Goal: Task Accomplishment & Management: Complete application form

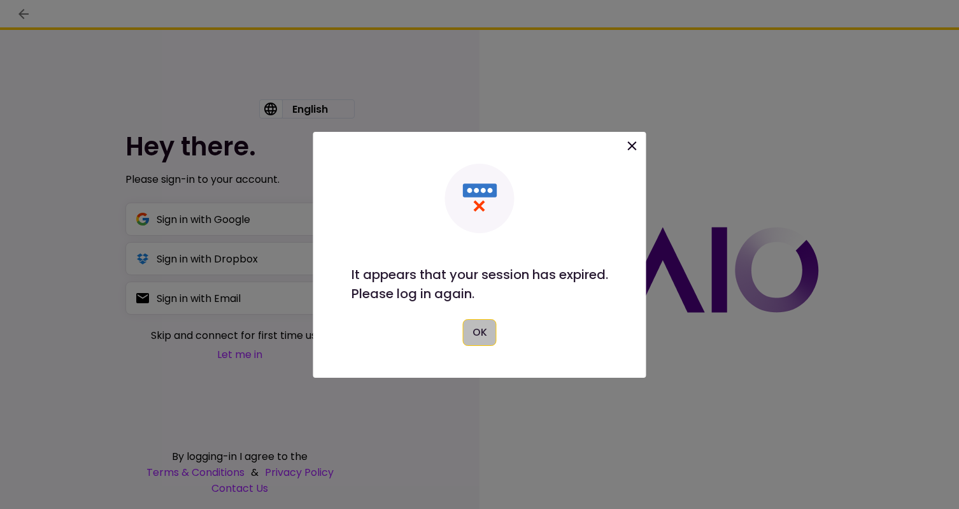
click at [480, 325] on button "OK" at bounding box center [480, 332] width 34 height 27
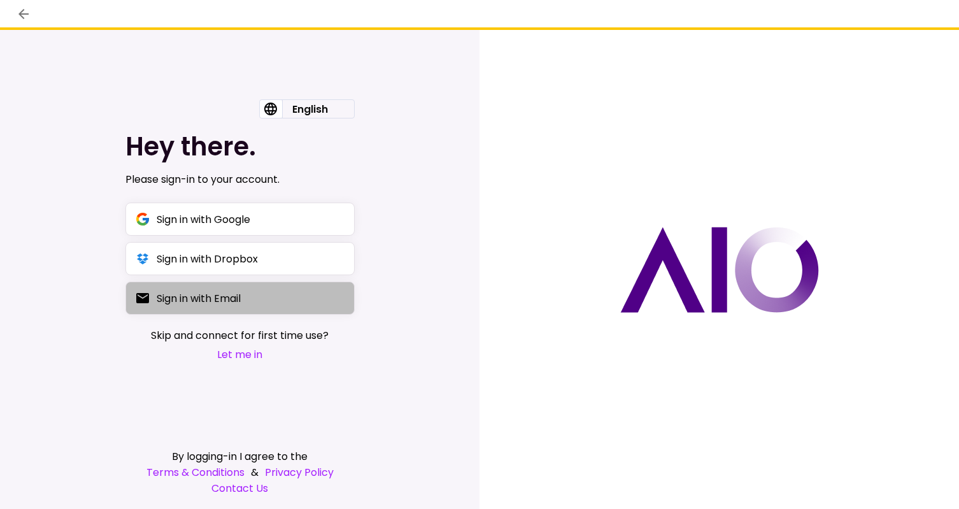
click at [190, 299] on div "Sign in with Email" at bounding box center [199, 298] width 84 height 16
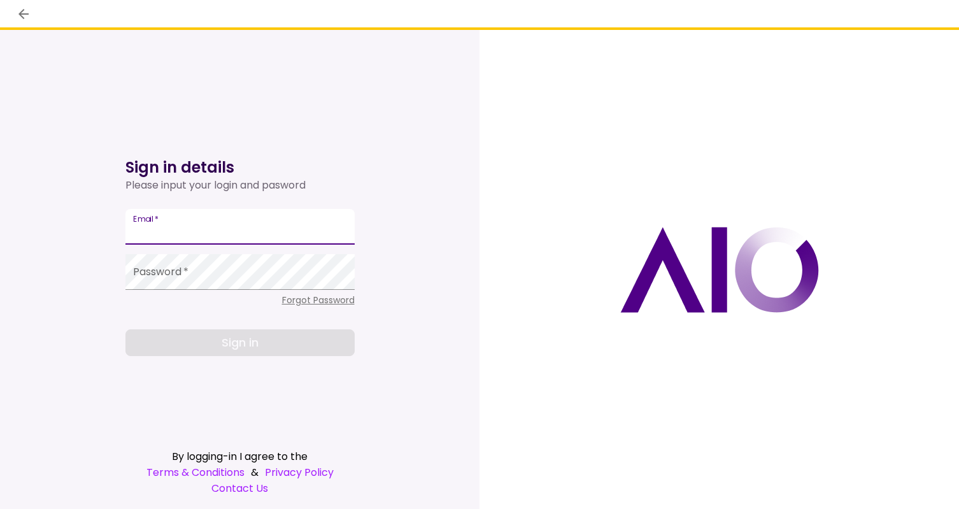
click at [195, 231] on input "Email   *" at bounding box center [239, 227] width 229 height 36
type input "**********"
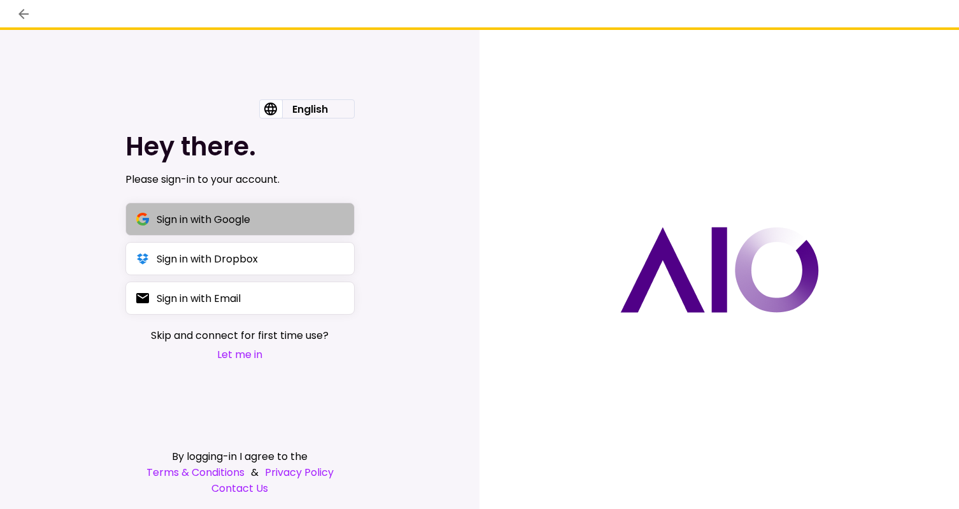
click at [188, 222] on div "Sign in with Google" at bounding box center [204, 219] width 94 height 16
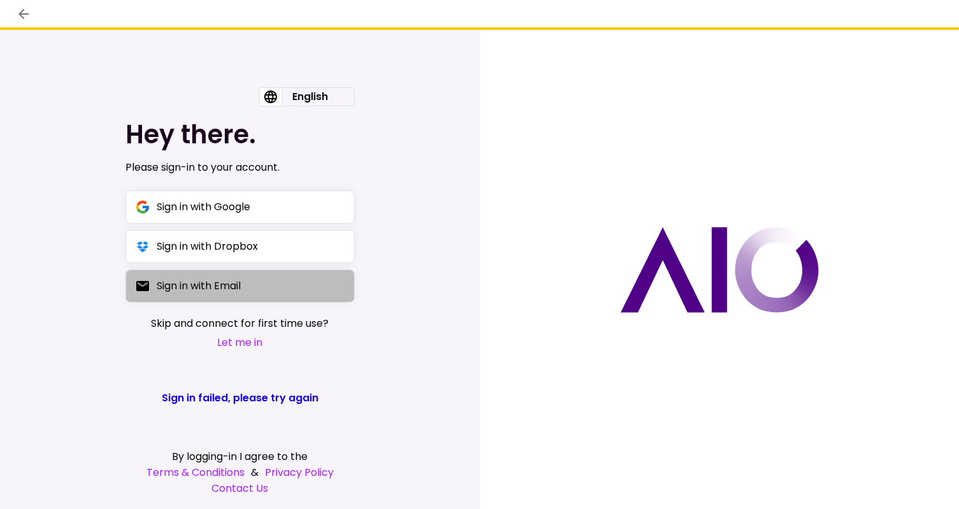
click at [236, 283] on div "Sign in with Email" at bounding box center [199, 286] width 84 height 16
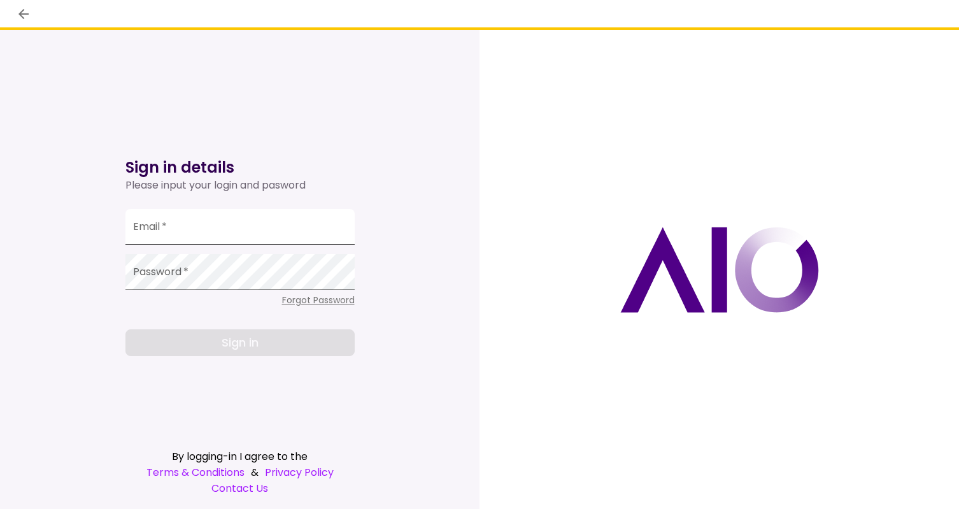
click at [187, 231] on input "Email   *" at bounding box center [239, 227] width 229 height 36
click at [123, 302] on div "Sign in details Please input your login and pasword Email   * Password   * Forg…" at bounding box center [240, 269] width 480 height 479
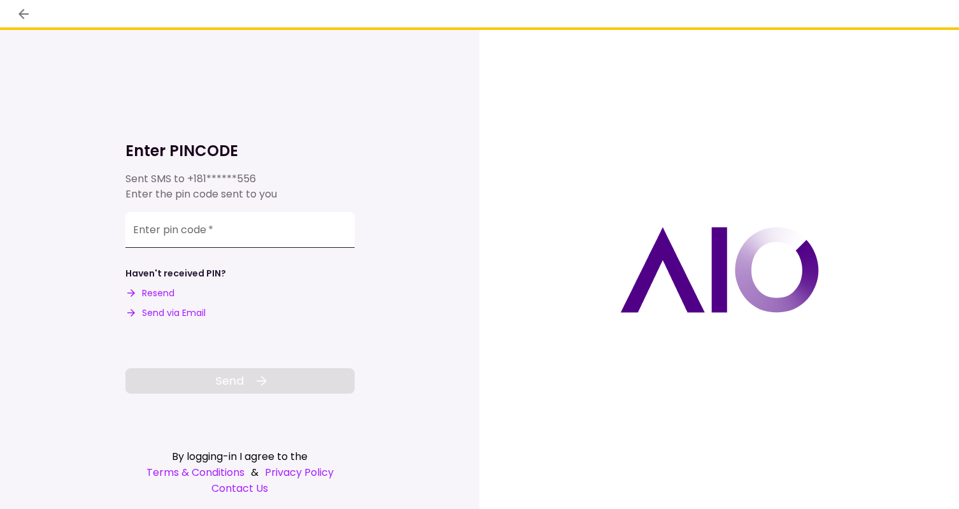
click at [173, 234] on input "Enter pin code   *" at bounding box center [239, 230] width 229 height 36
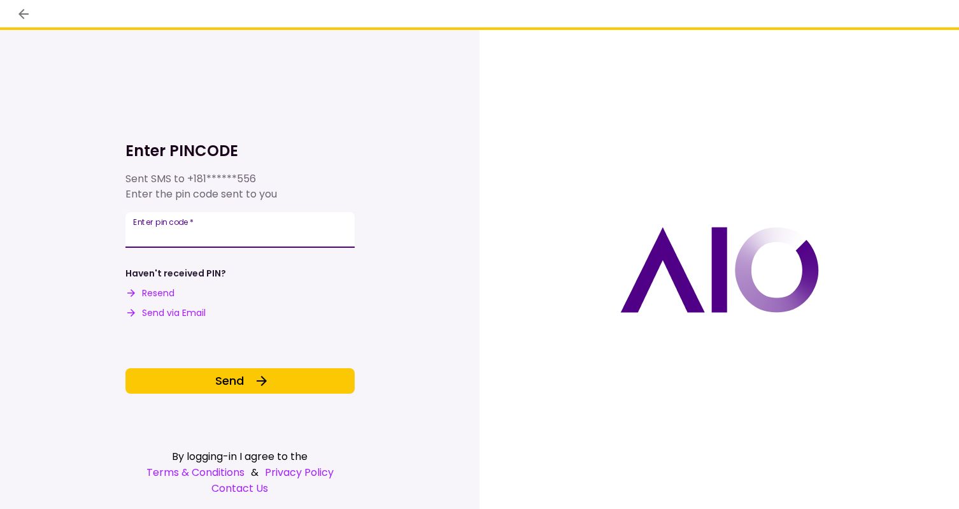
type input "*"
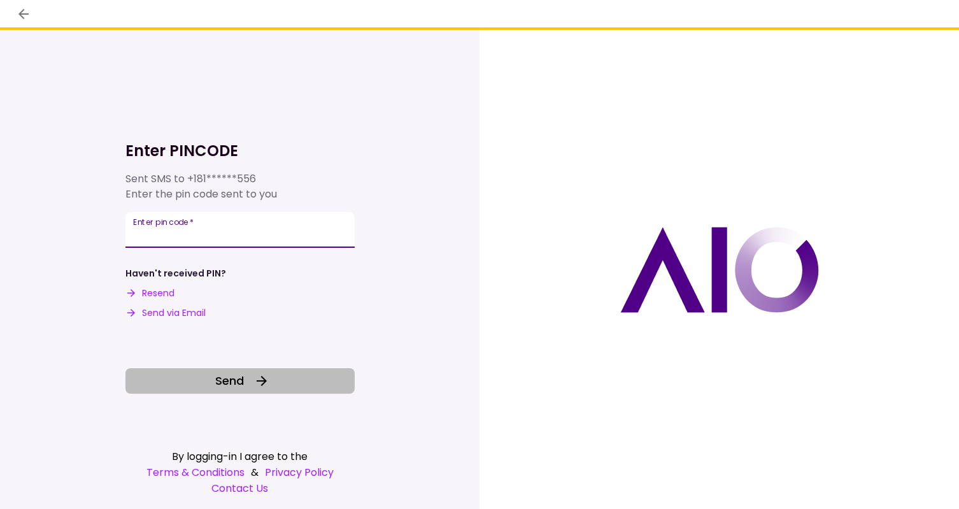
type input "******"
click at [237, 381] on span "Send" at bounding box center [229, 380] width 29 height 17
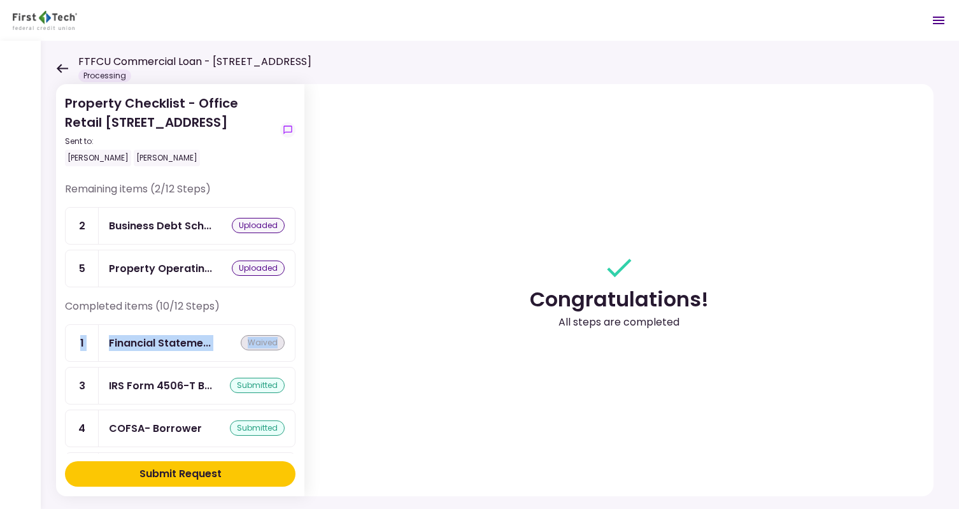
drag, startPoint x: 291, startPoint y: 297, endPoint x: 301, endPoint y: 342, distance: 45.7
click at [301, 342] on section "Property Checklist - Office Retail 11140 Spring Hill Dr Sent to: David Bergstro…" at bounding box center [180, 290] width 248 height 412
click at [374, 184] on section "Congratulations! All steps are completed" at bounding box center [618, 290] width 629 height 412
click at [55, 68] on div "Property Checklist - Office Retail 11140 Spring Hill Dr Sent to: David Bergstro…" at bounding box center [500, 275] width 918 height 468
click at [62, 67] on icon at bounding box center [62, 69] width 12 height 10
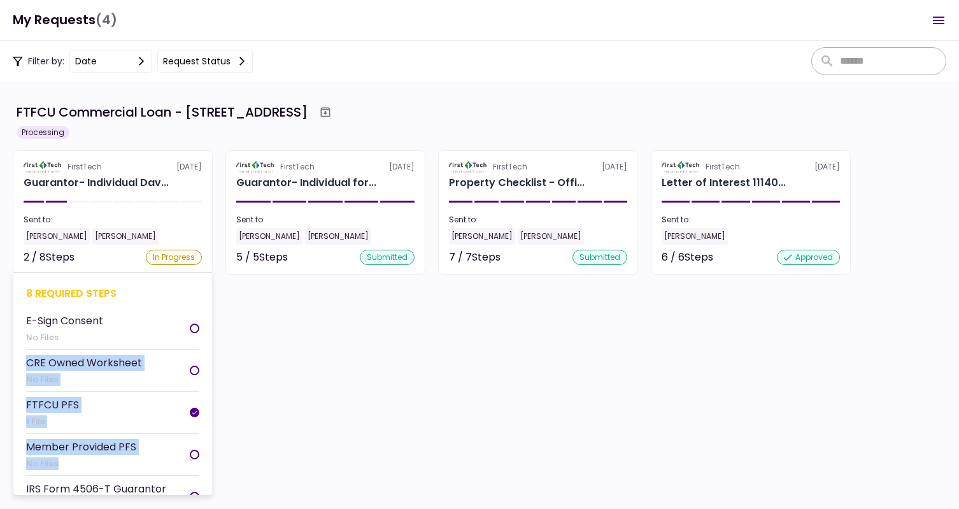
drag, startPoint x: 206, startPoint y: 343, endPoint x: 208, endPoint y: 442, distance: 99.4
click at [208, 442] on div "8 required steps E-Sign Consent No Files CRE Owned Worksheet No Files FTFCU PFS…" at bounding box center [112, 383] width 199 height 223
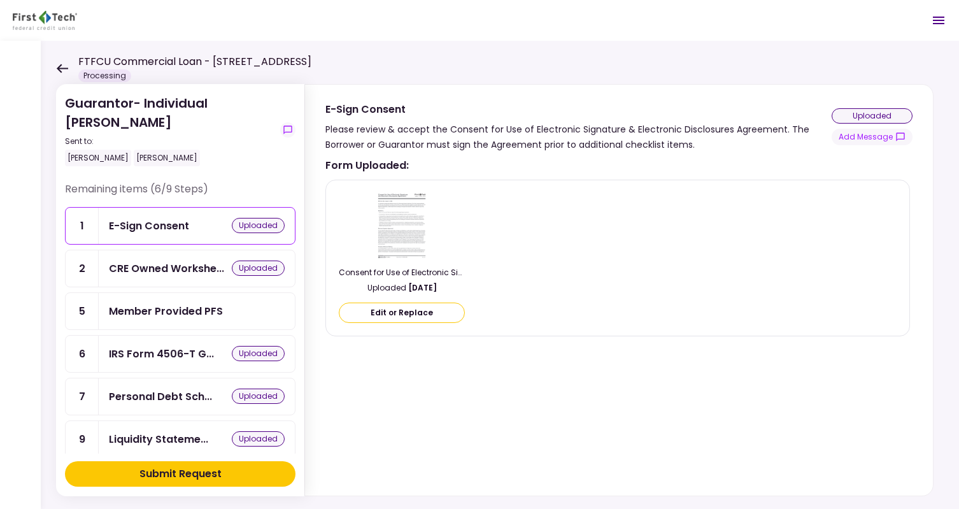
click at [196, 303] on div "Member Provided PFS" at bounding box center [166, 311] width 114 height 16
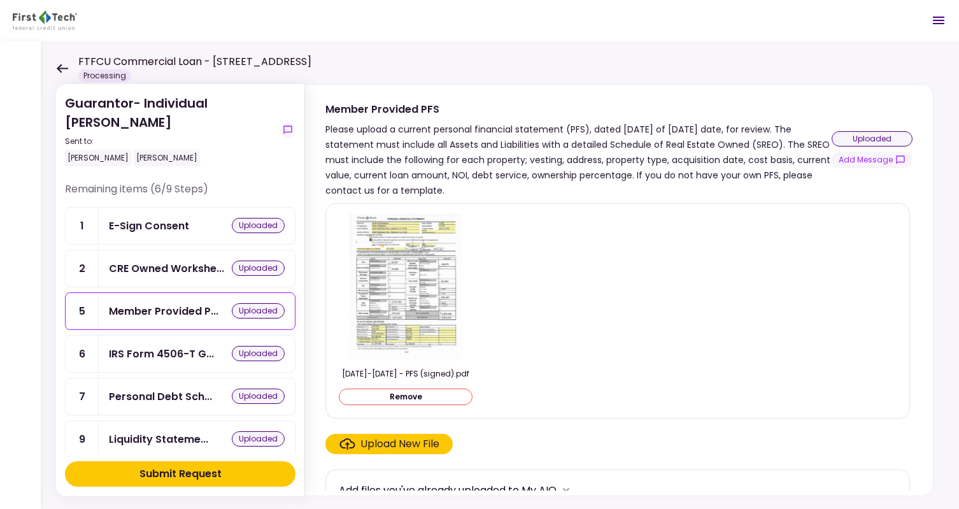
click at [178, 468] on div "Submit Request" at bounding box center [180, 473] width 82 height 15
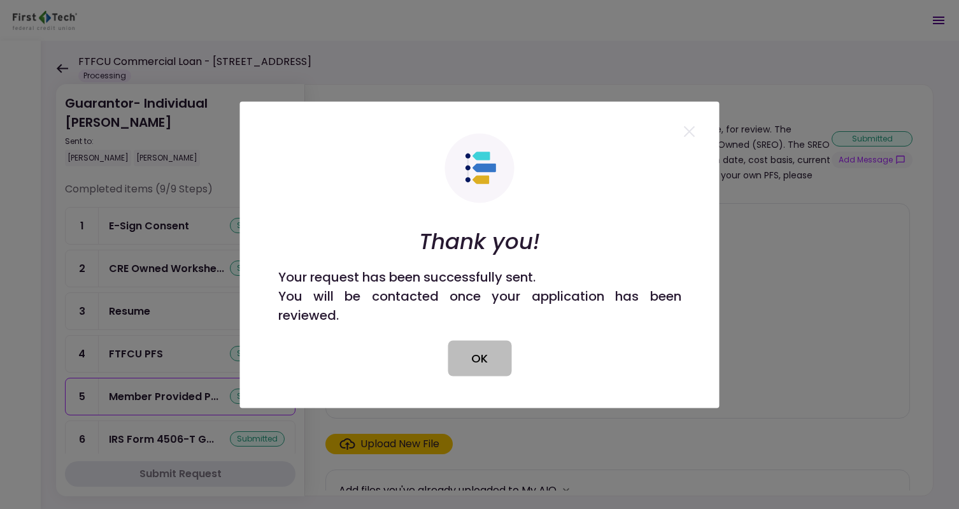
click at [481, 355] on button "OK" at bounding box center [480, 358] width 64 height 36
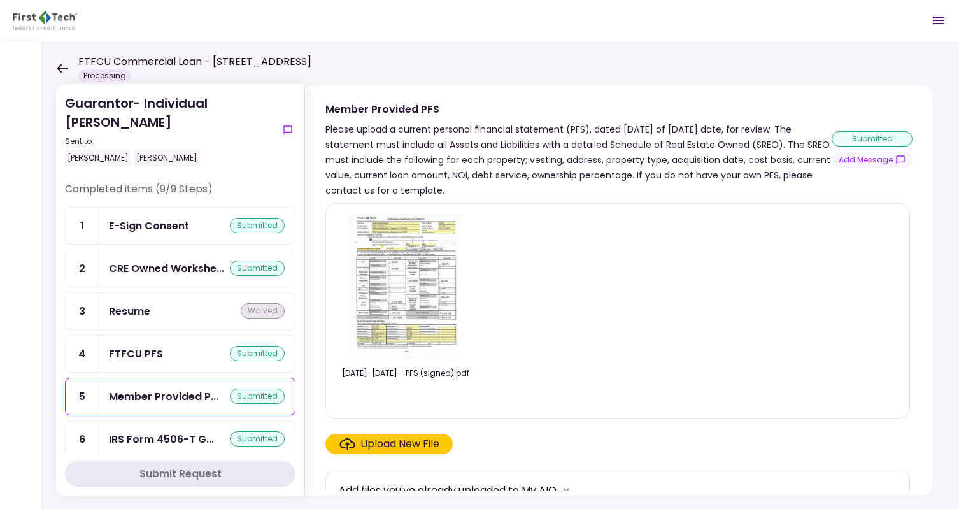
click at [56, 69] on icon at bounding box center [62, 69] width 12 height 10
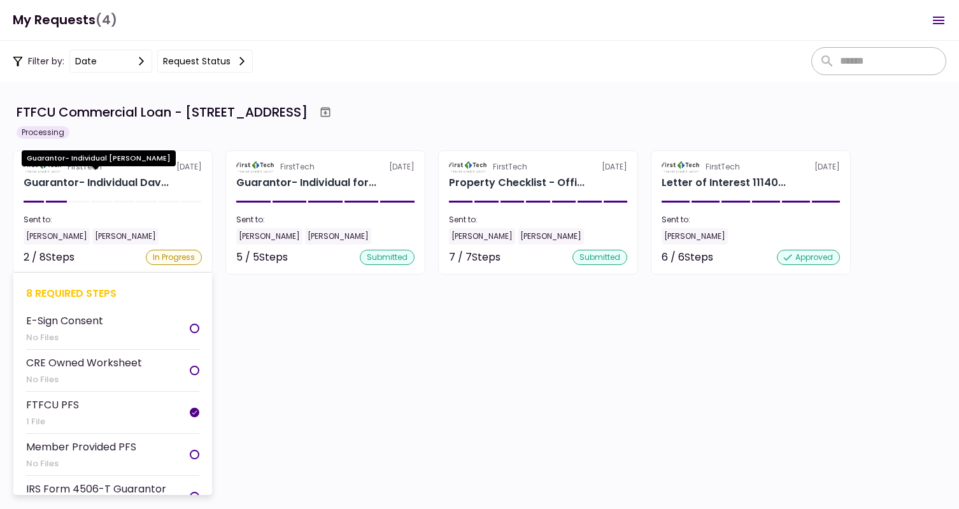
click at [106, 180] on div "Guarantor- Individual Dav..." at bounding box center [96, 182] width 145 height 15
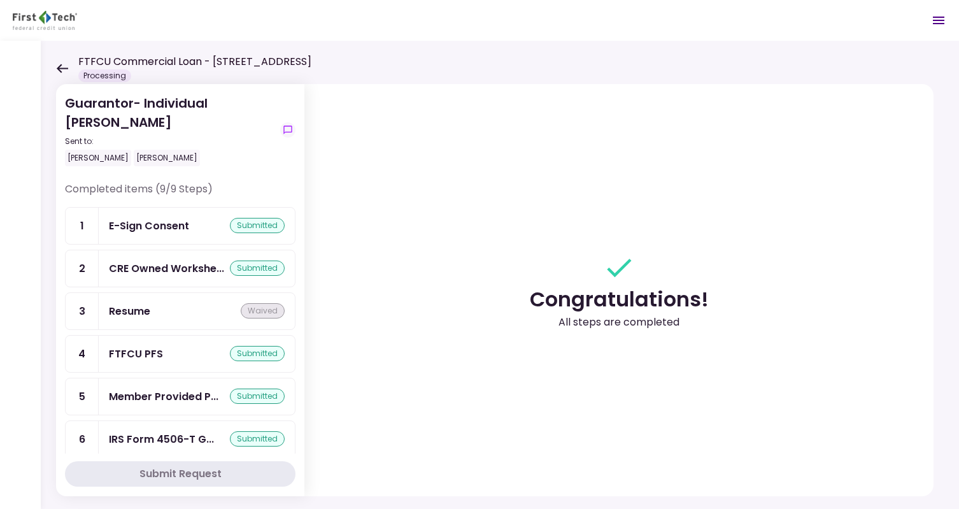
click at [52, 60] on div "Guarantor- Individual David Bergstrom Sent to: David Bergstrom Maria A. Bergstr…" at bounding box center [500, 275] width 918 height 468
click at [57, 65] on icon at bounding box center [62, 69] width 12 height 10
click at [61, 67] on icon at bounding box center [62, 69] width 12 height 10
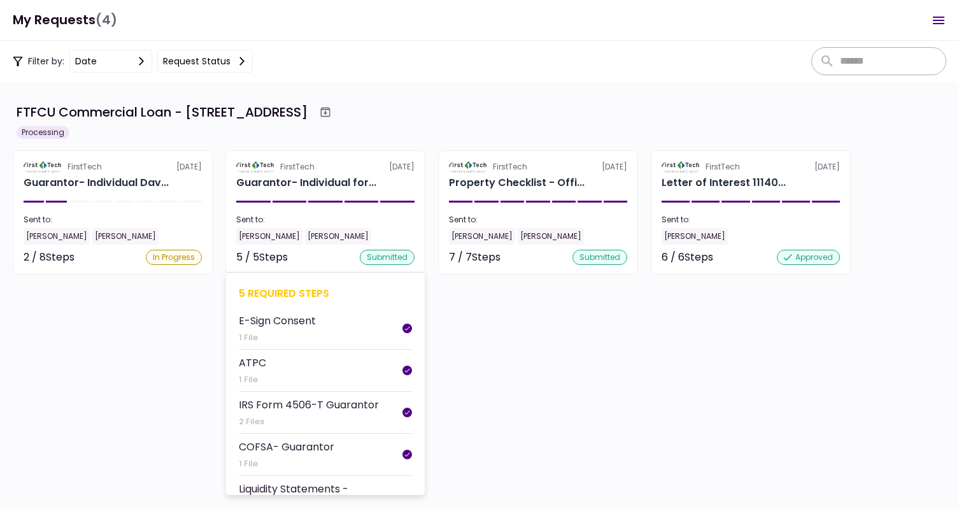
click at [325, 165] on div "FirstTech 2 Oct" at bounding box center [325, 166] width 178 height 11
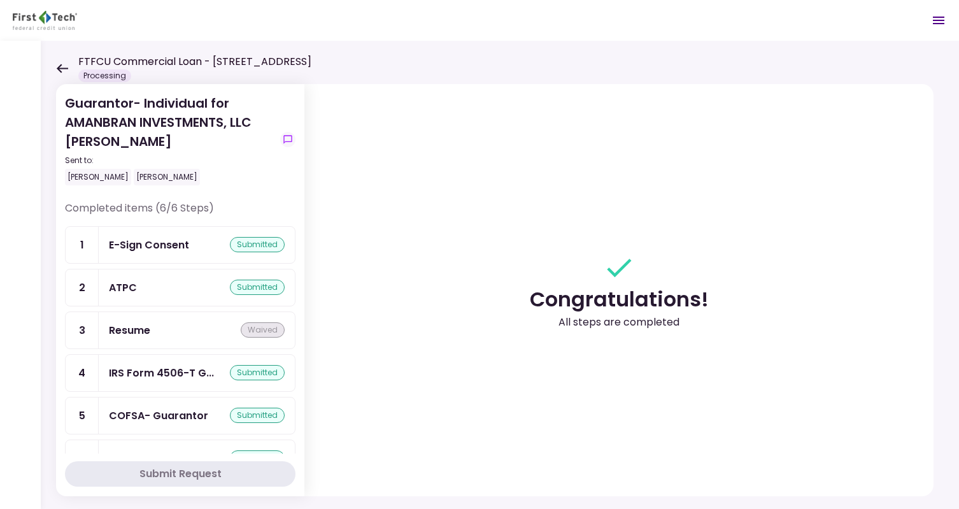
click at [60, 64] on icon at bounding box center [62, 68] width 11 height 9
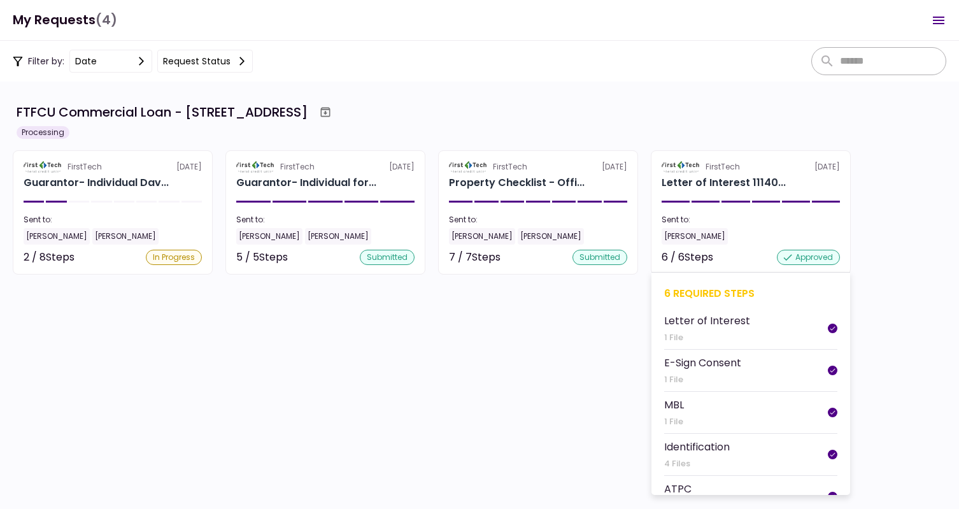
click at [714, 190] on div "Letter of Interest 11140..." at bounding box center [724, 182] width 124 height 15
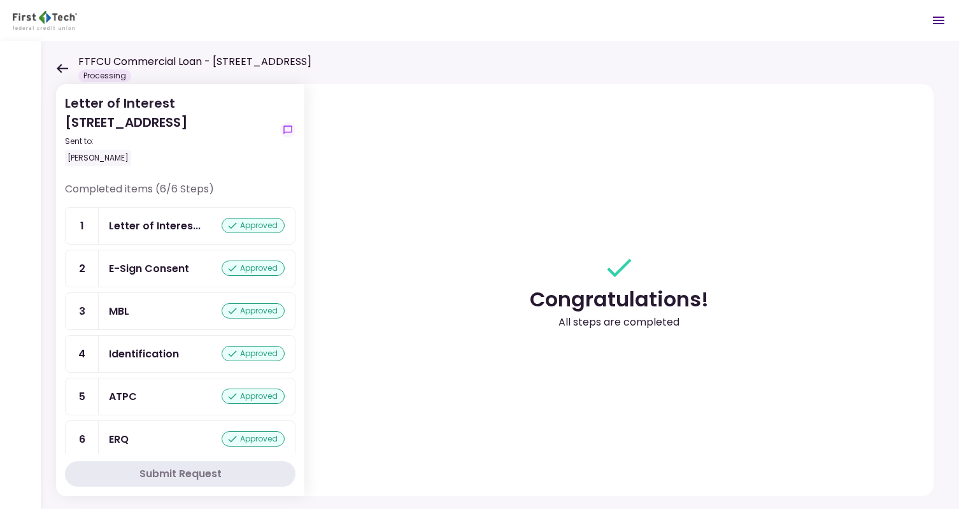
click at [59, 68] on icon at bounding box center [62, 68] width 11 height 9
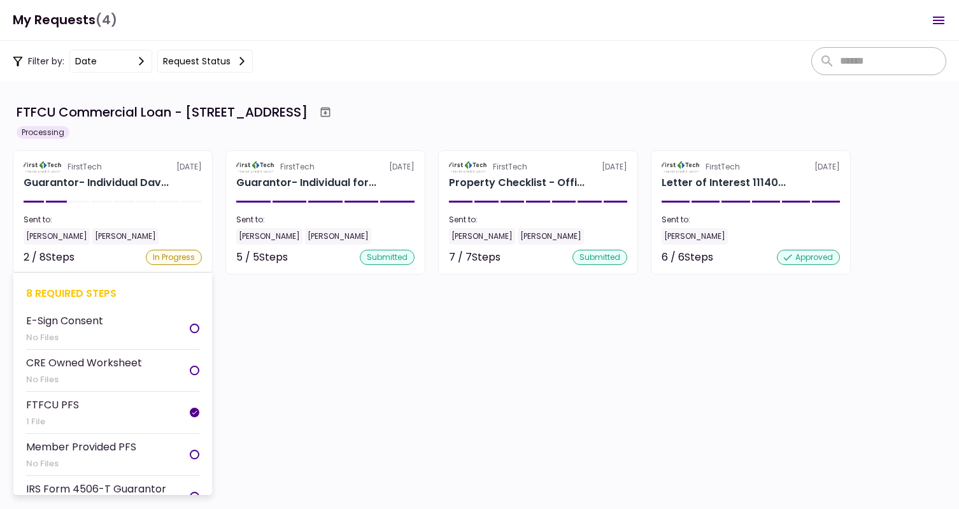
click at [66, 318] on div "E-Sign Consent" at bounding box center [64, 321] width 77 height 16
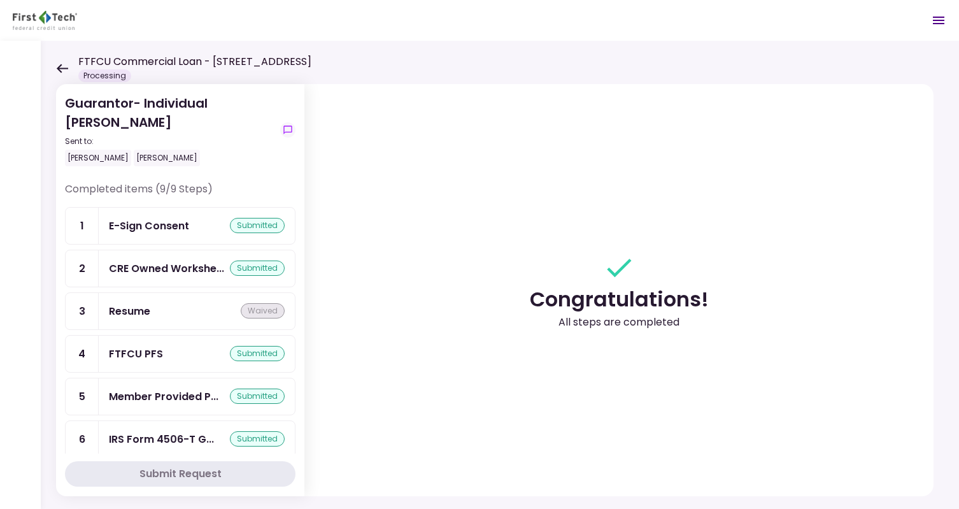
click at [57, 66] on icon at bounding box center [62, 69] width 12 height 10
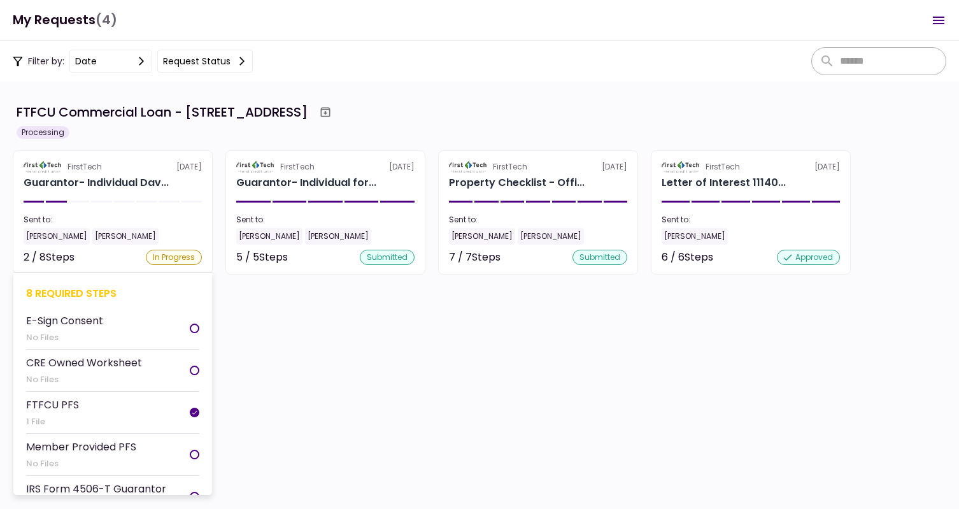
click at [179, 257] on div "In Progress" at bounding box center [174, 257] width 56 height 15
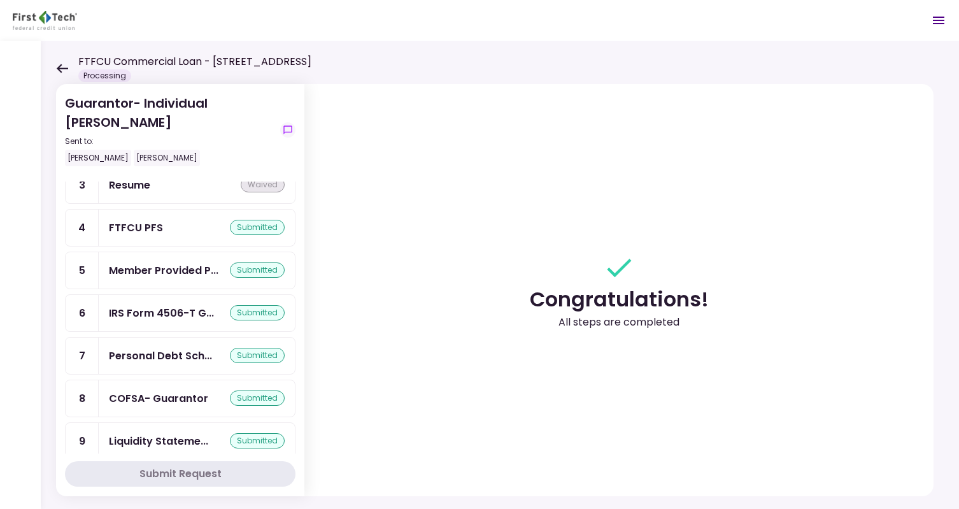
scroll to position [138, 0]
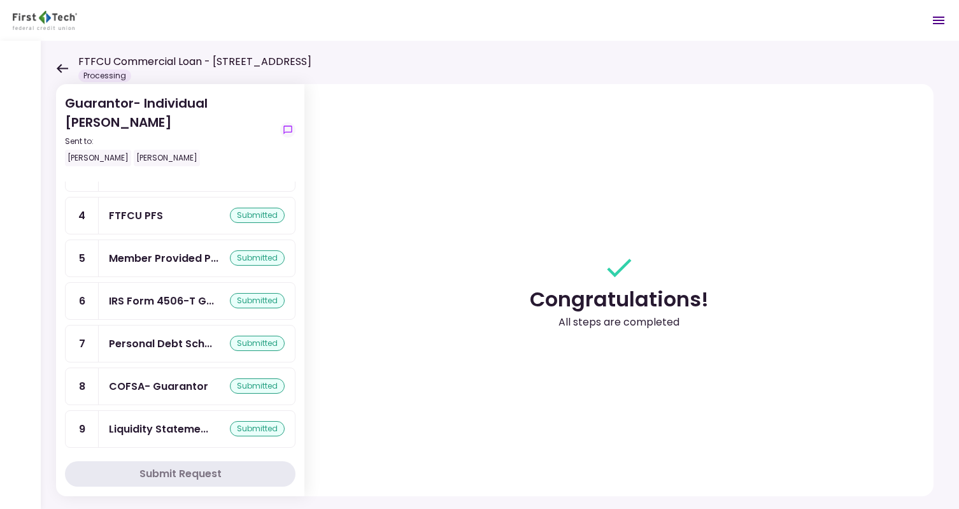
click at [58, 68] on icon at bounding box center [62, 68] width 11 height 9
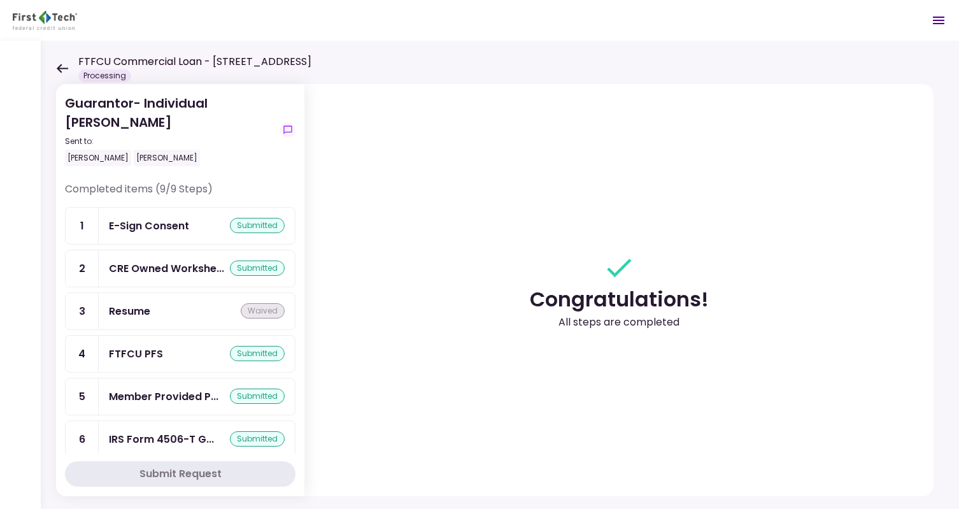
click at [68, 67] on icon at bounding box center [62, 69] width 12 height 10
click at [60, 71] on icon at bounding box center [62, 68] width 11 height 9
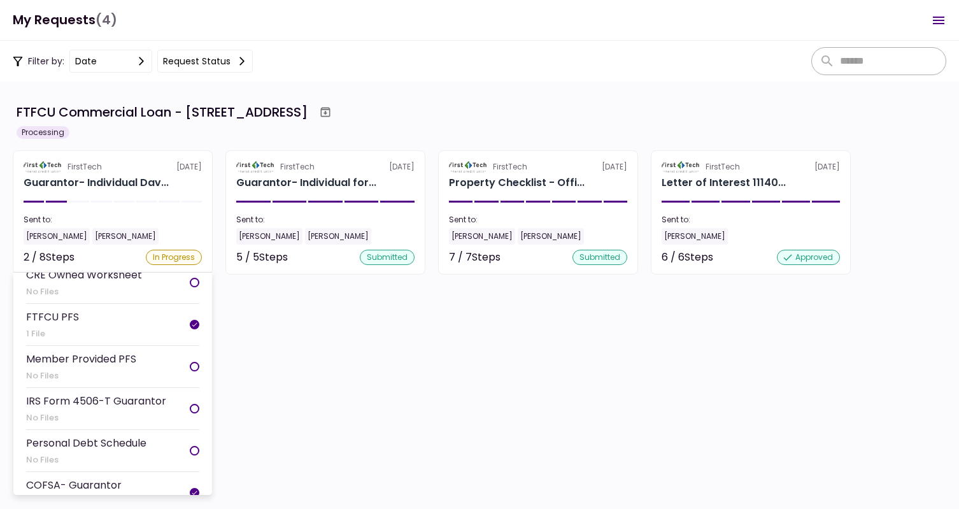
scroll to position [89, 0]
click at [190, 363] on div at bounding box center [195, 366] width 10 height 10
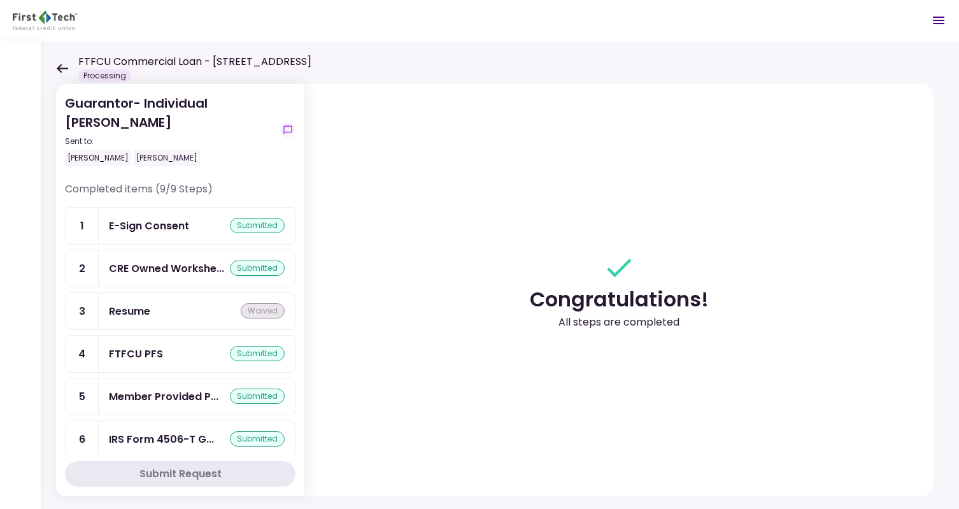
click at [62, 68] on icon at bounding box center [62, 68] width 11 height 9
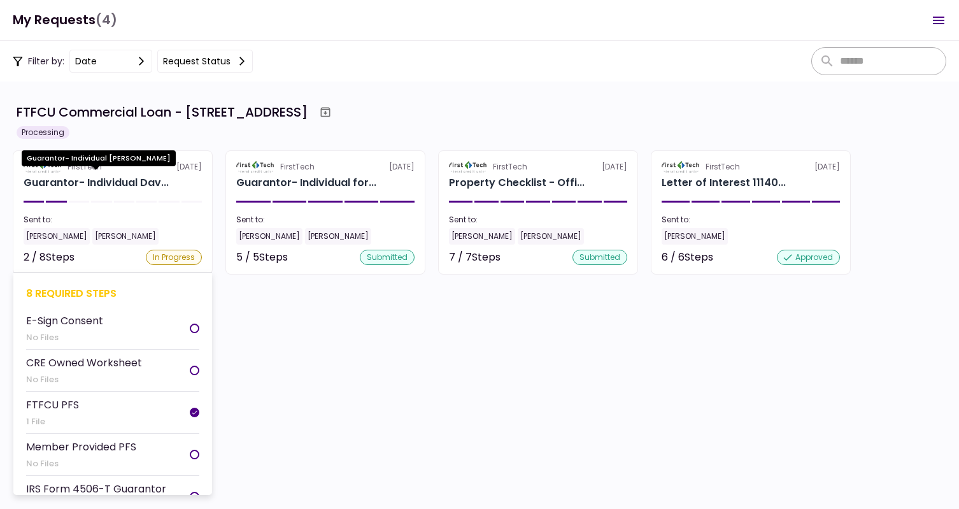
click at [80, 180] on div "Guarantor- Individual Dav..." at bounding box center [96, 182] width 145 height 15
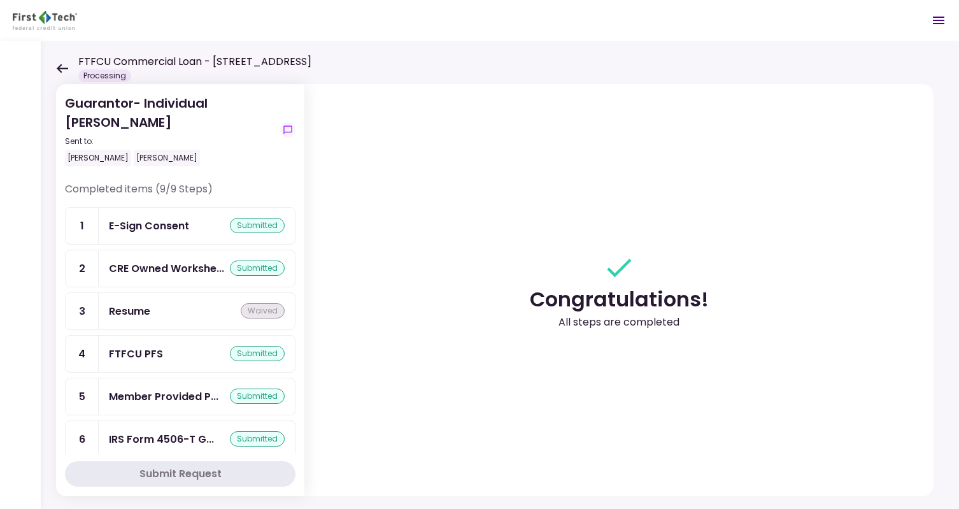
click at [148, 350] on div "FTFCU PFS" at bounding box center [136, 354] width 54 height 16
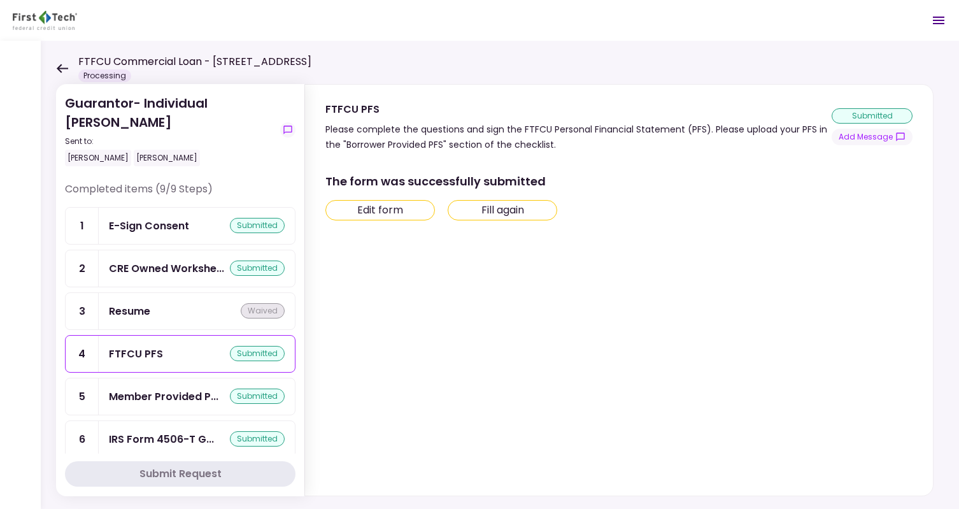
click at [59, 68] on icon at bounding box center [62, 68] width 11 height 9
